Goal: Task Accomplishment & Management: Manage account settings

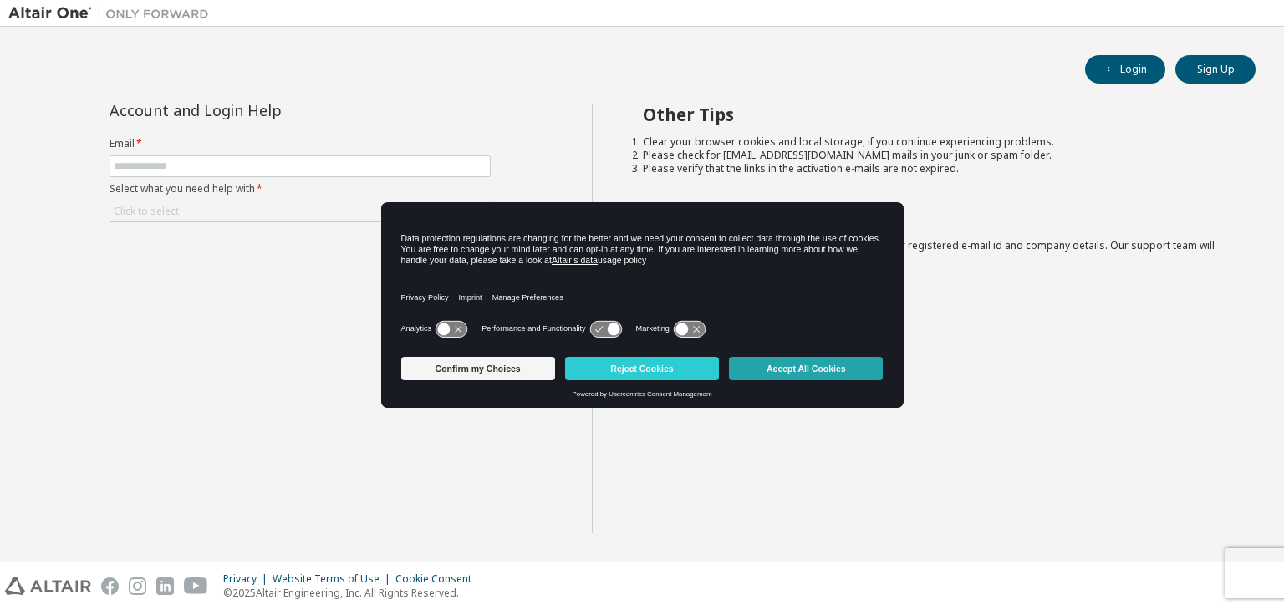
click at [783, 362] on button "Accept All Cookies" at bounding box center [806, 368] width 154 height 23
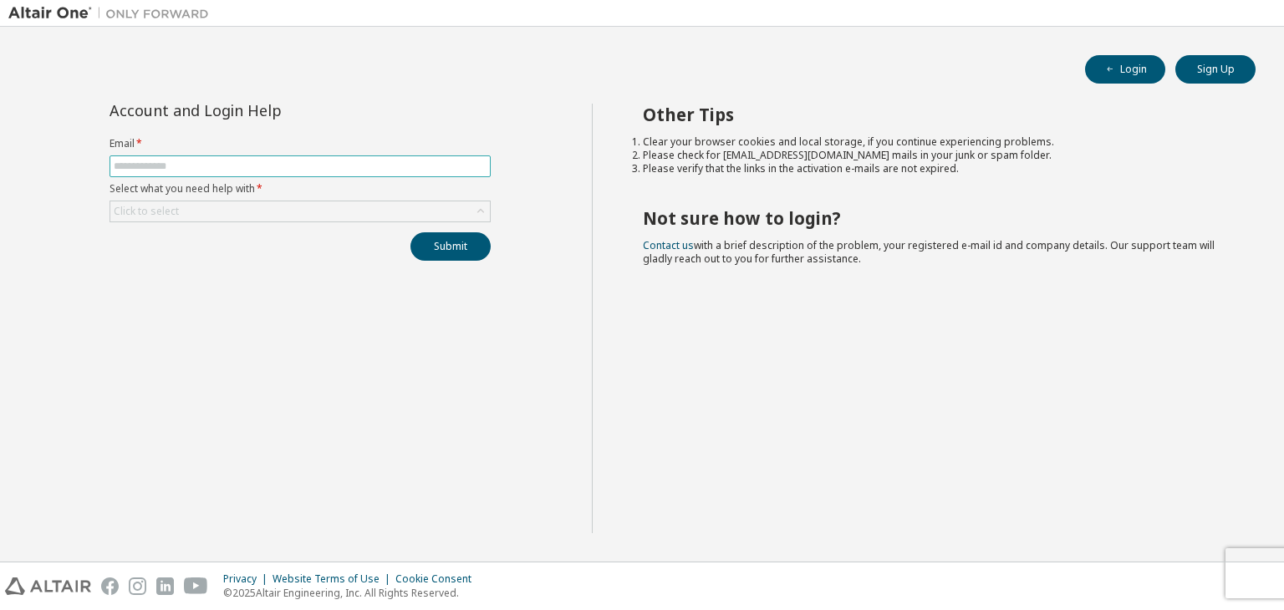
click at [327, 165] on input "text" at bounding box center [300, 166] width 373 height 13
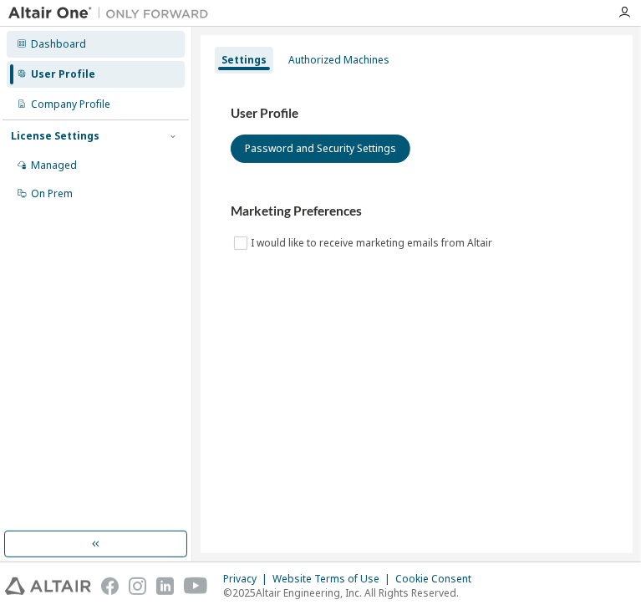
click at [92, 53] on div "Dashboard" at bounding box center [96, 44] width 178 height 27
